Goal: Ask a question

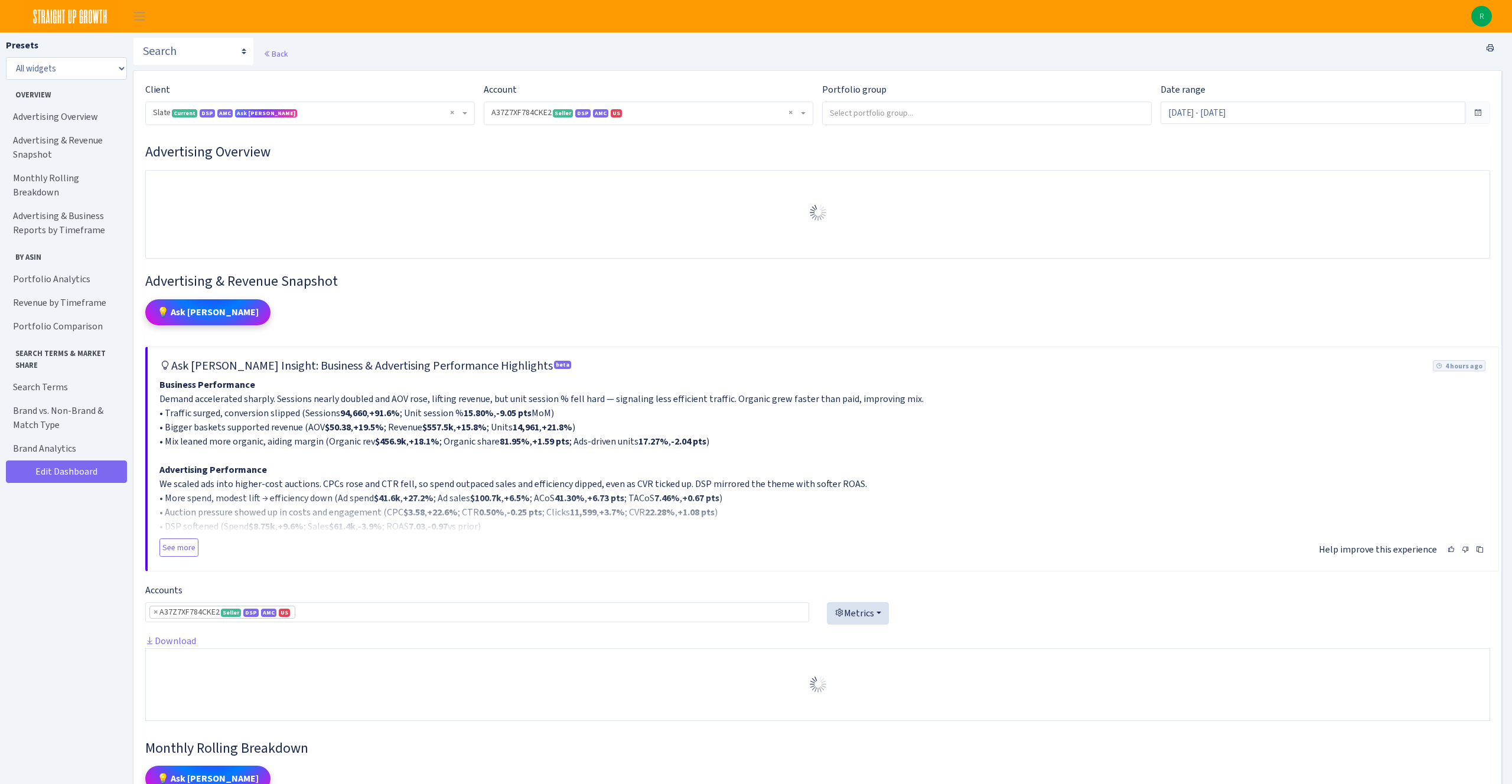
select select "2829161462337174"
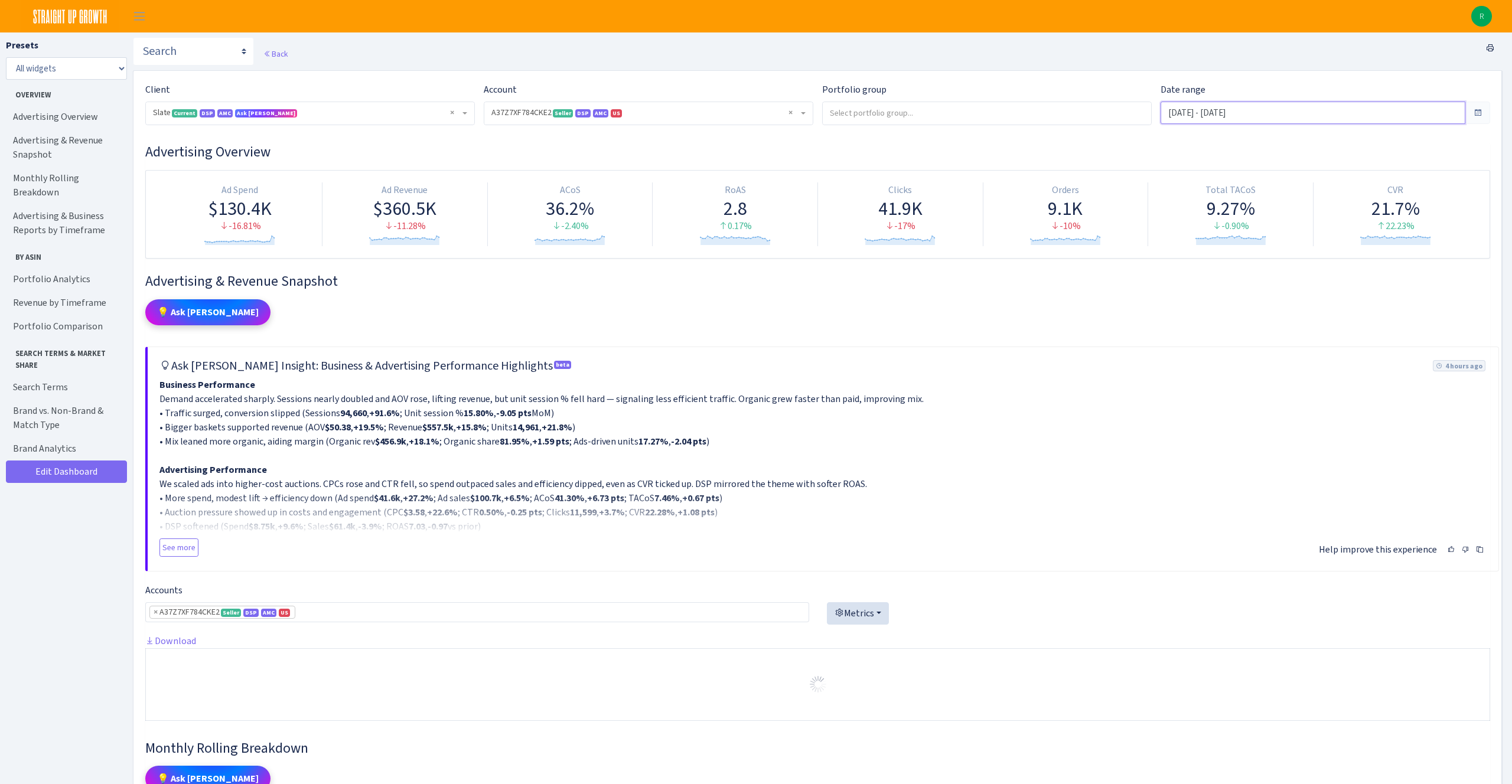
click at [1205, 109] on input "[DATE] - [DATE]" at bounding box center [1313, 113] width 305 height 23
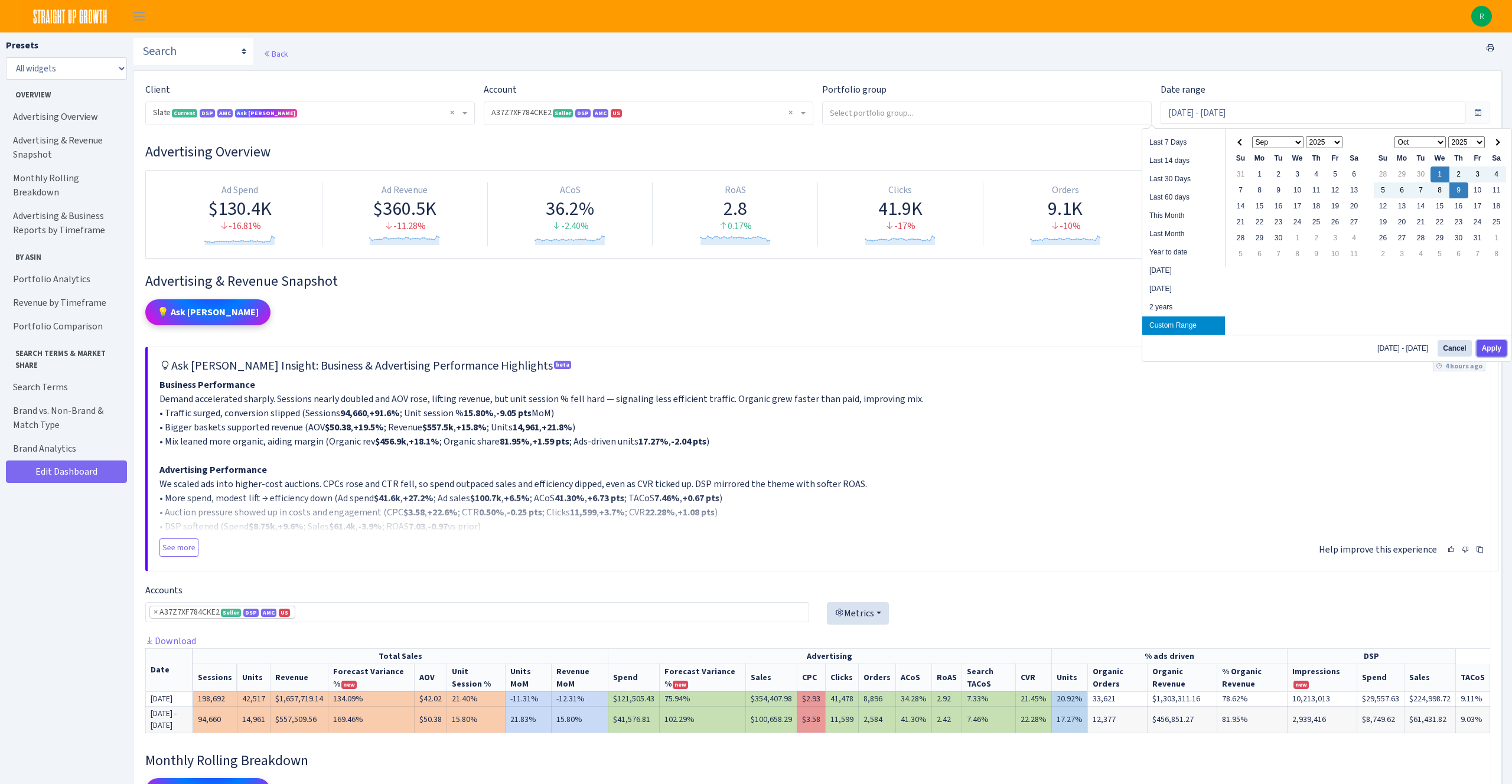
click at [1501, 352] on button "Apply" at bounding box center [1491, 348] width 30 height 16
type input "[DATE] - [DATE]"
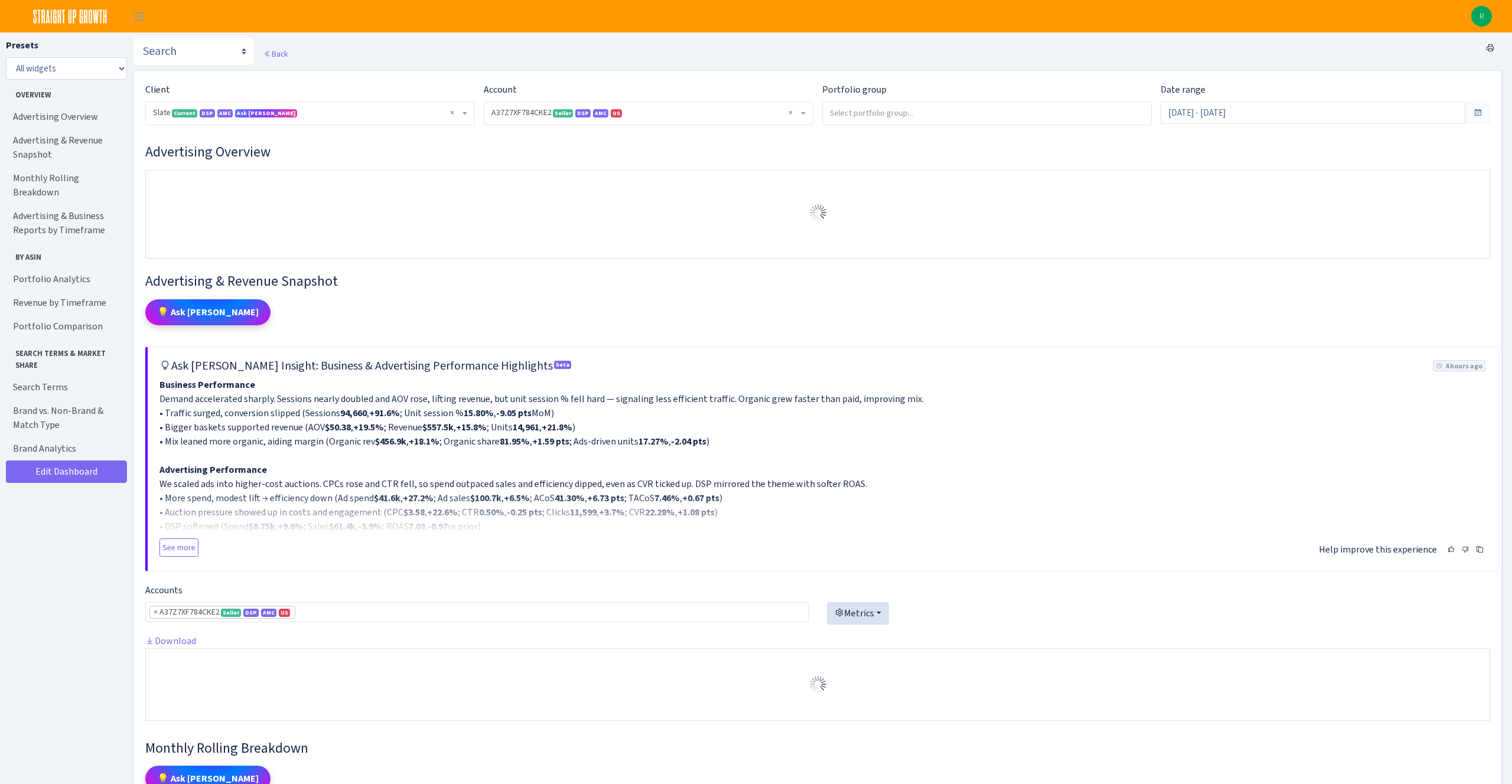
select select "2829161462337174"
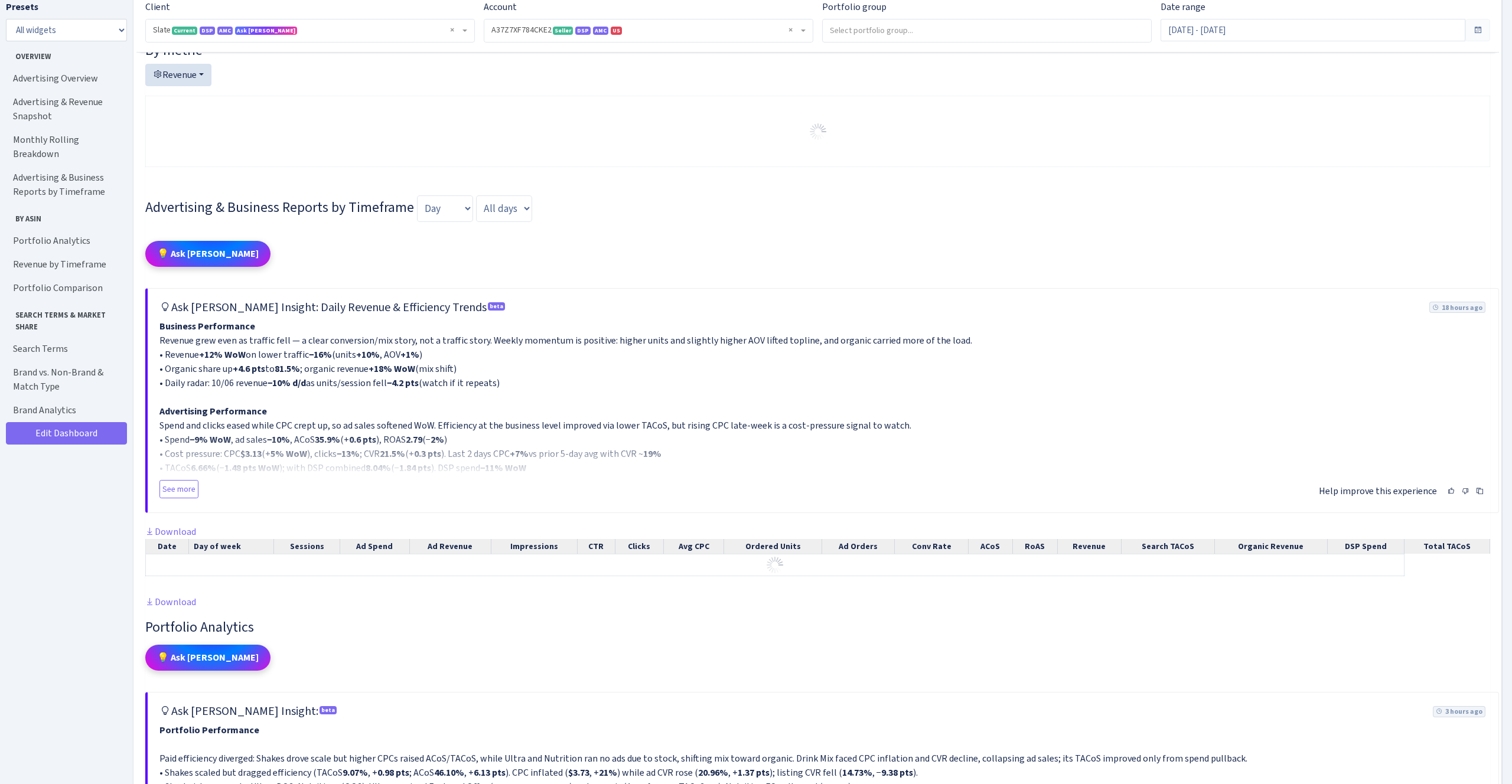
scroll to position [1132, 0]
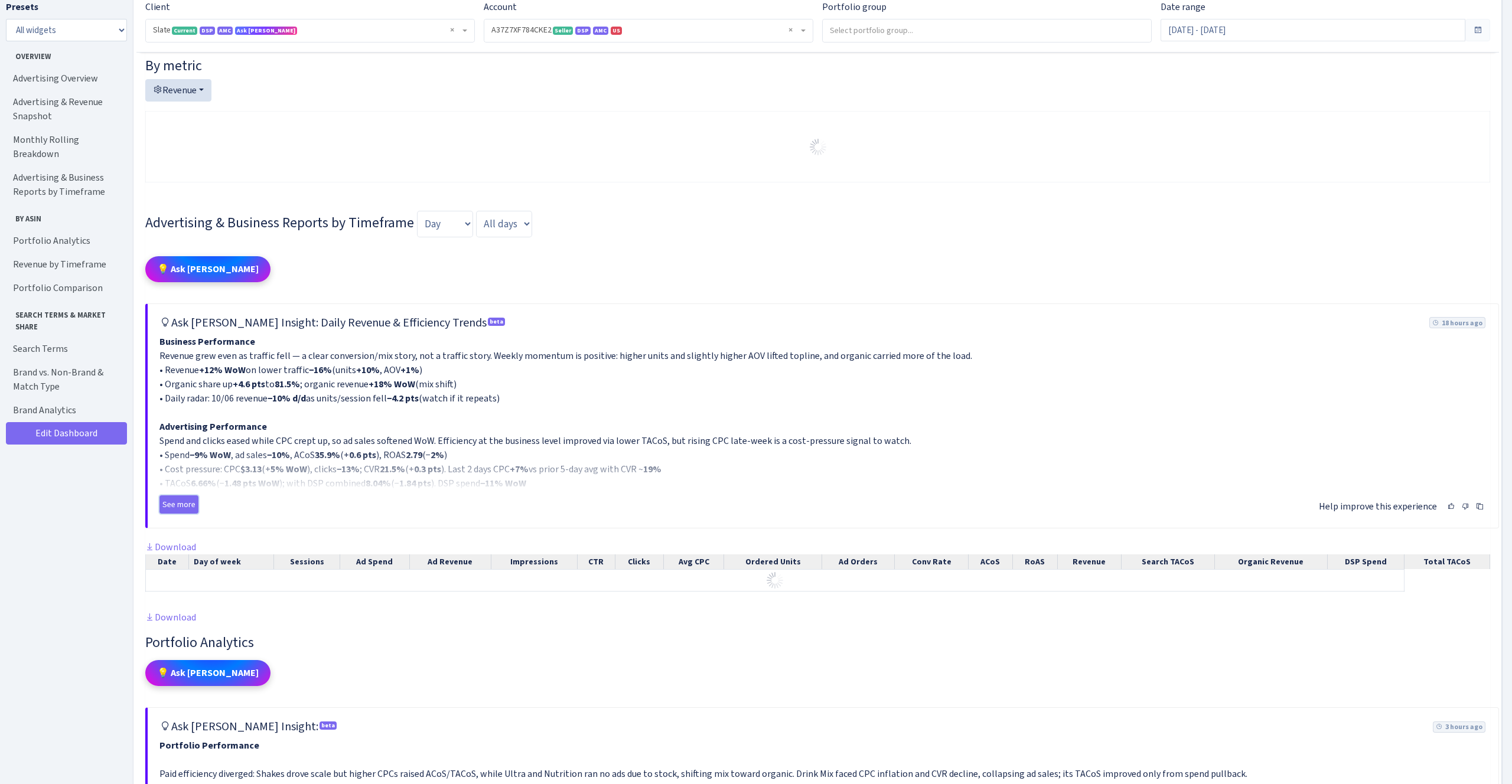
click at [180, 514] on button "See more" at bounding box center [179, 504] width 39 height 19
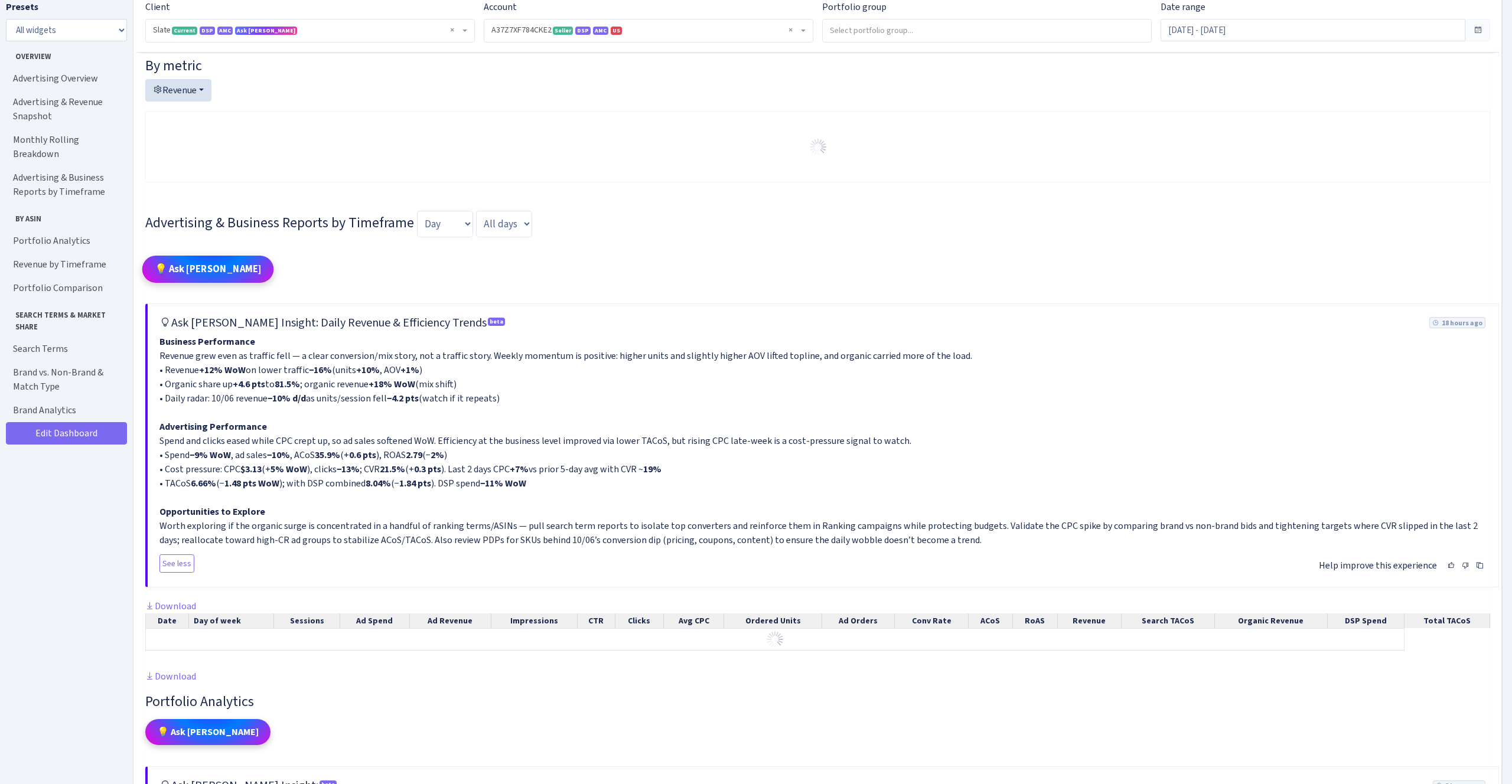
click at [208, 272] on button "💡 Ask [PERSON_NAME]" at bounding box center [207, 269] width 132 height 27
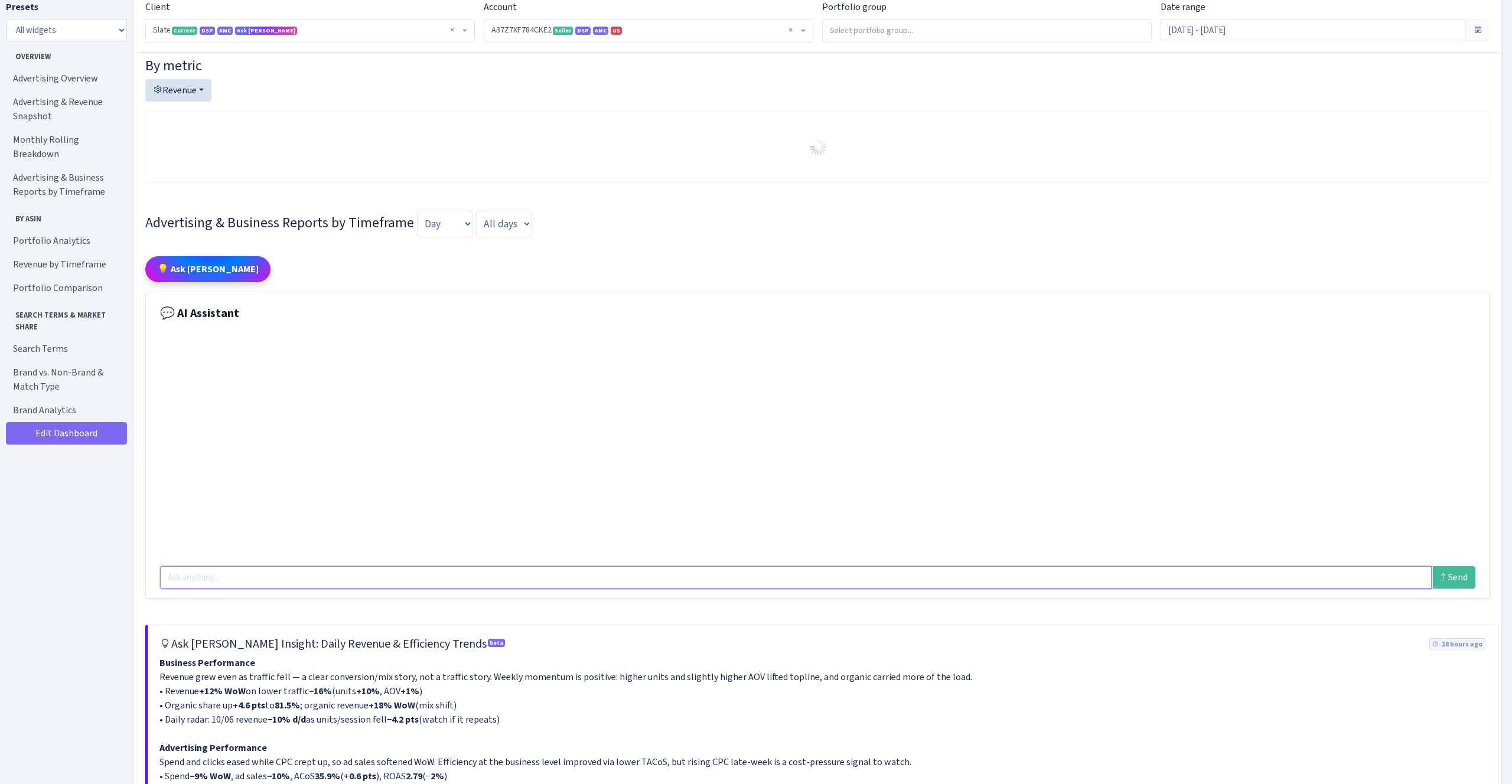
click at [223, 589] on input "text" at bounding box center [796, 578] width 1272 height 23
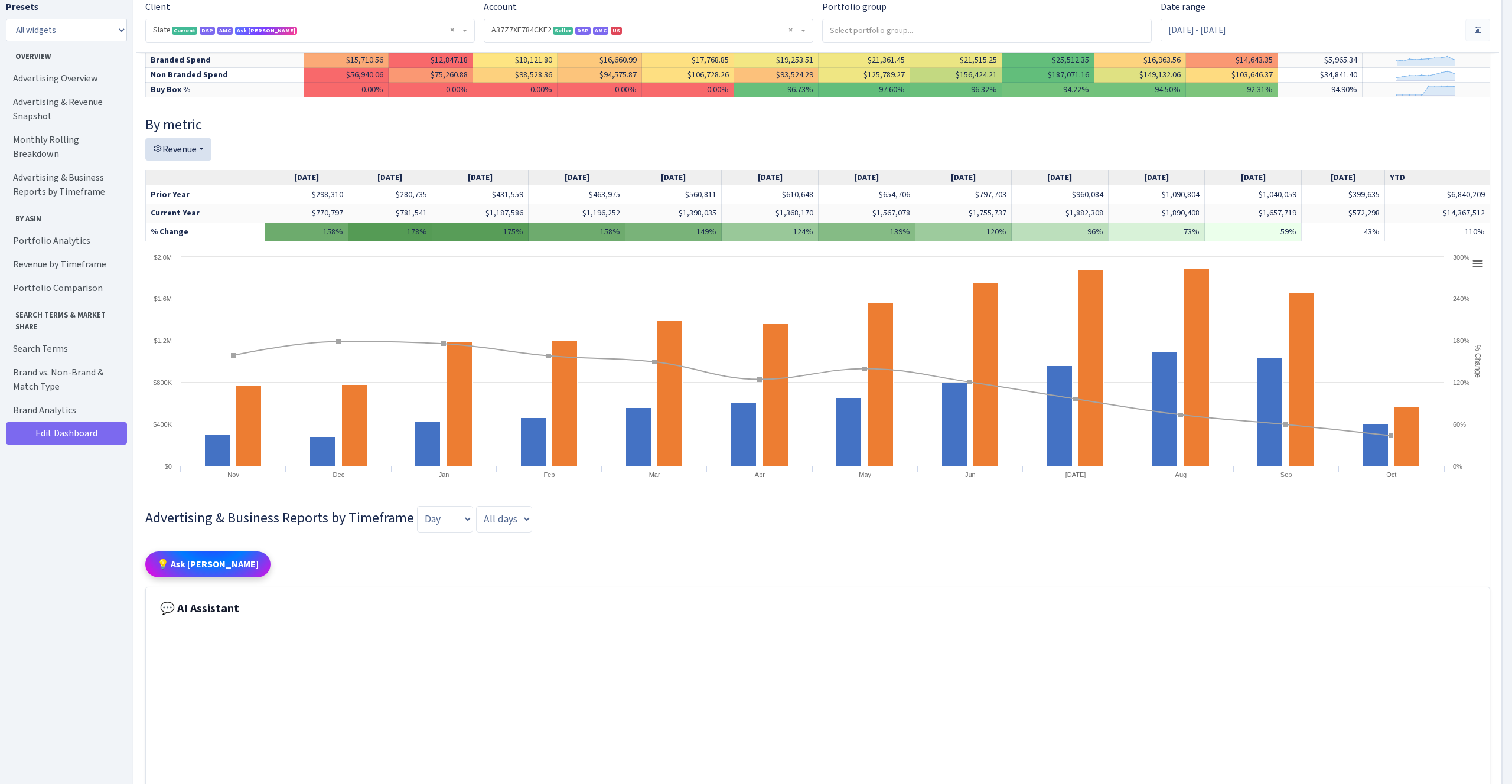
scroll to position [1236, 0]
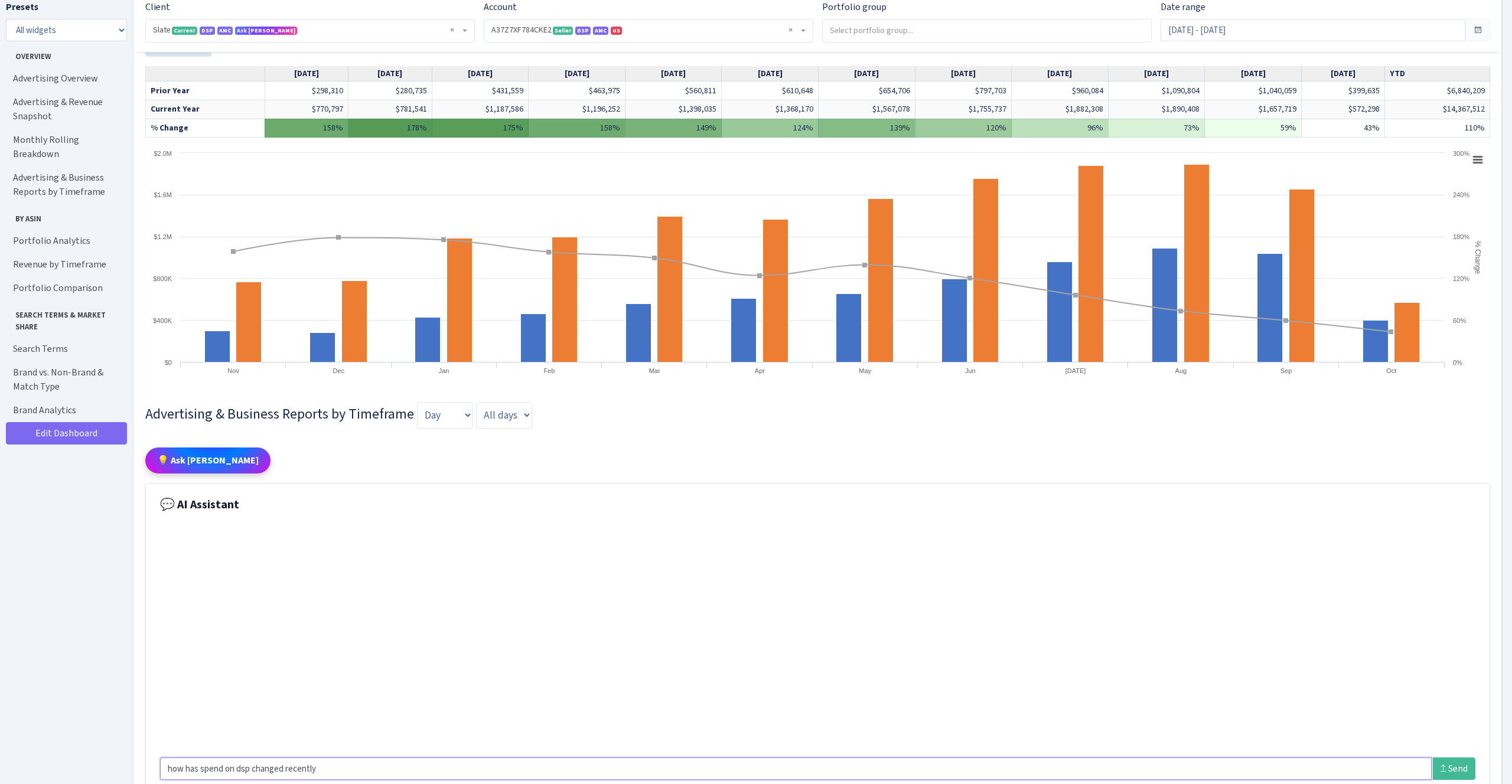
type input "how has spend on dsp changed recently?"
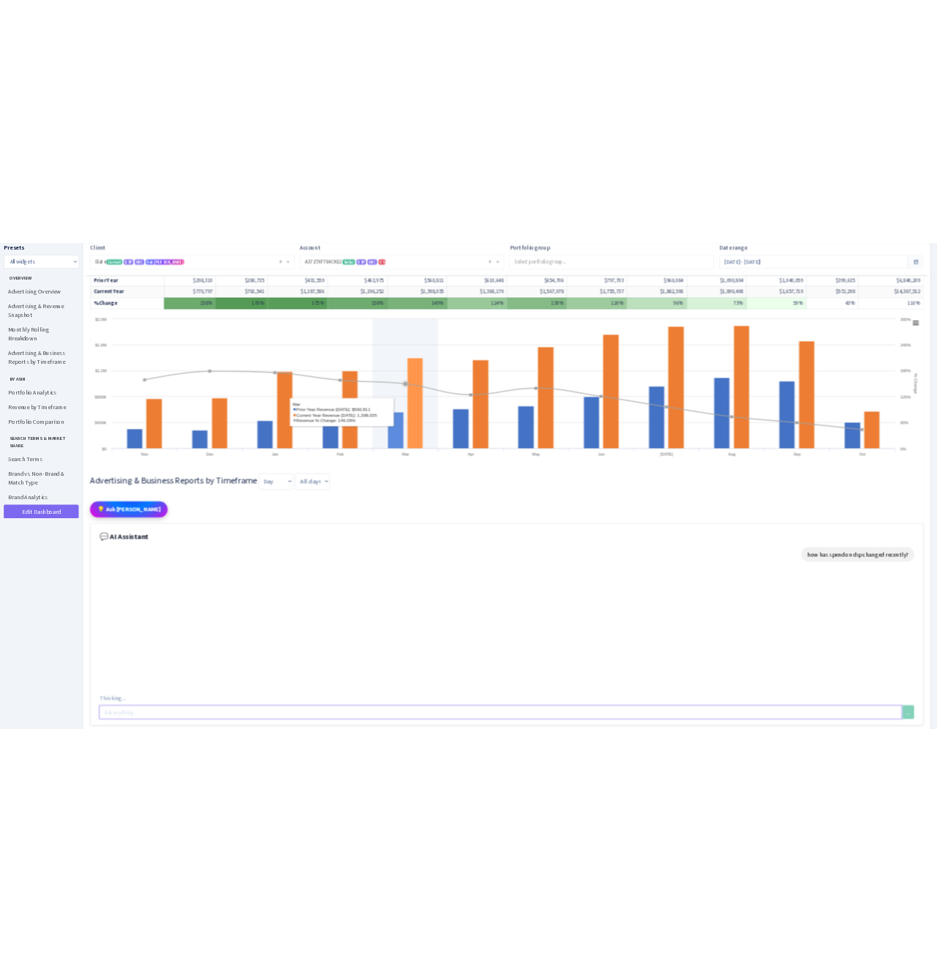
scroll to position [1614, 0]
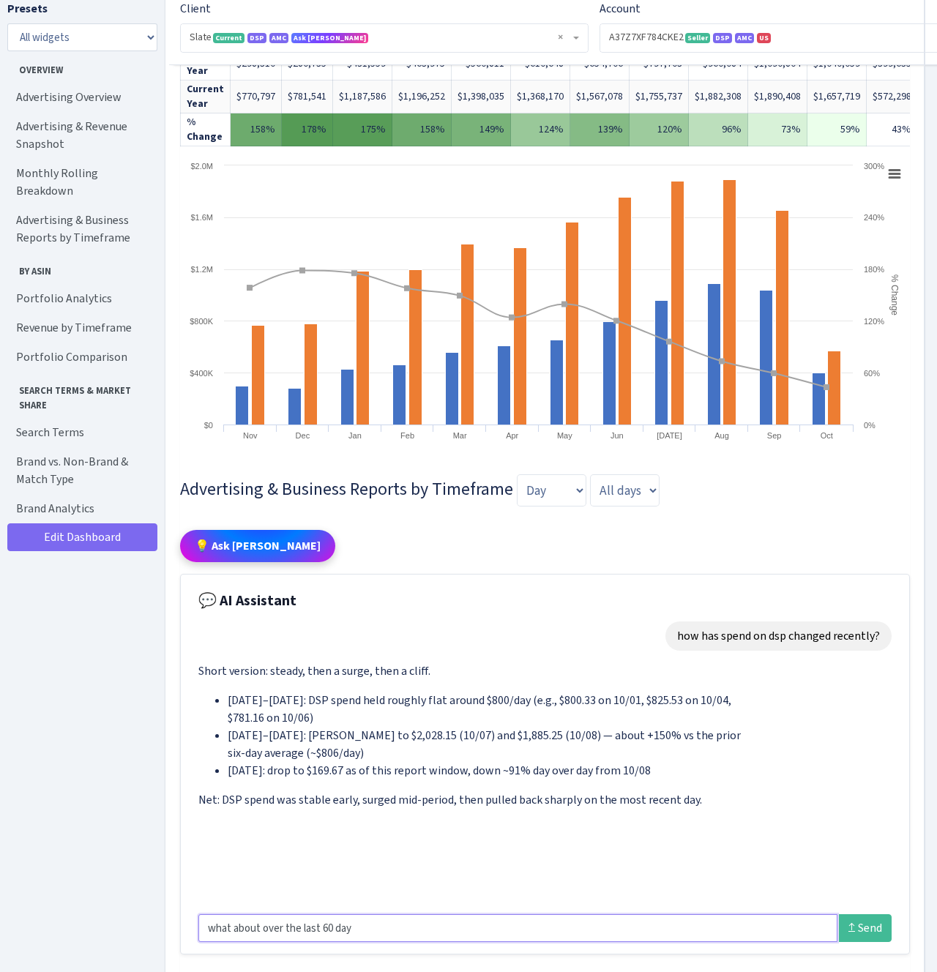
type input "what about over the last 60 days"
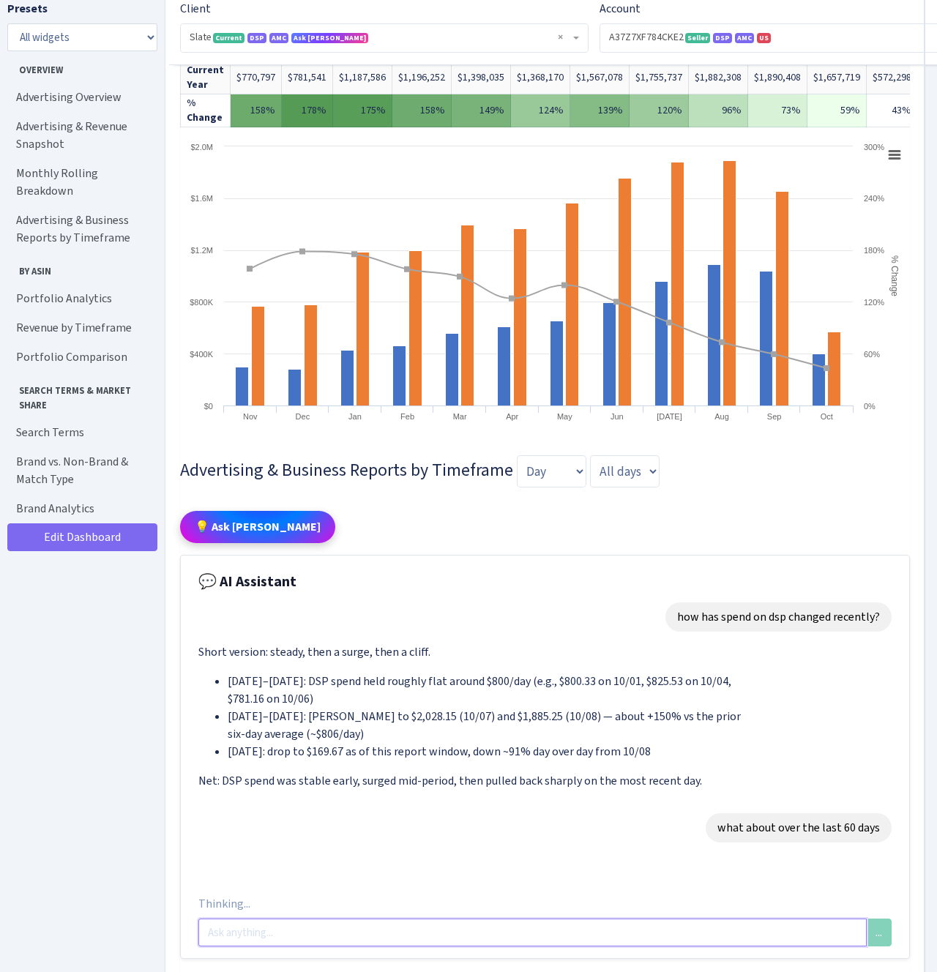
scroll to position [1642, 0]
